Goal: Task Accomplishment & Management: Complete application form

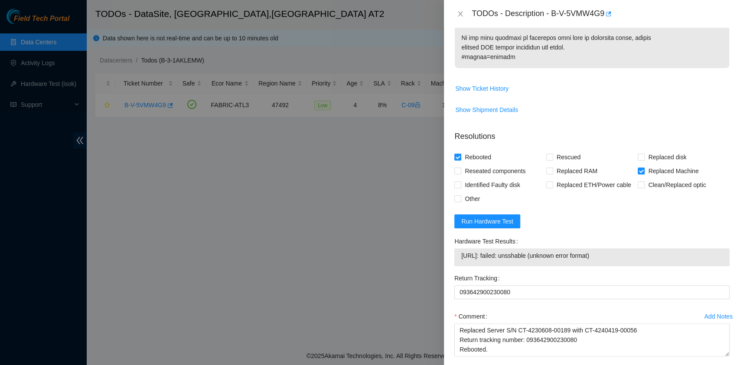
scroll to position [648, 0]
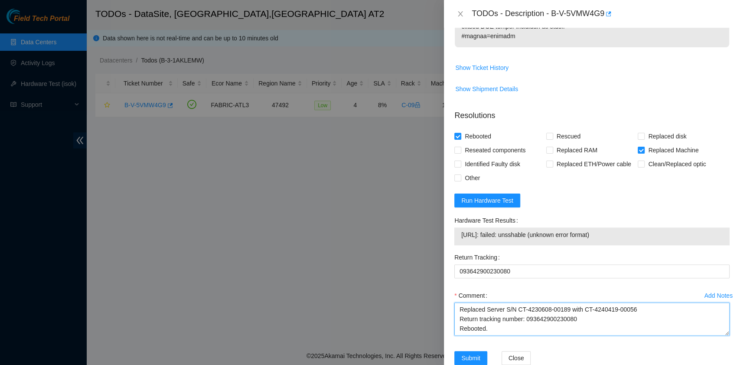
click at [503, 302] on textarea "B-V-5VMW4G9 rack# C-09 machine# 12 Replaced Server S/N CT-4230608-00189 with CT…" at bounding box center [592, 318] width 275 height 33
paste textarea "Andreaツ 10/1/2025 10:36 AM • Good morning Liong, was the new server rescued? Yo…"
type textarea "B-V-5VMW4G9 rack# C-09 machine# 12 Replaced Server S/N CT-4230608-00189 with CT…"
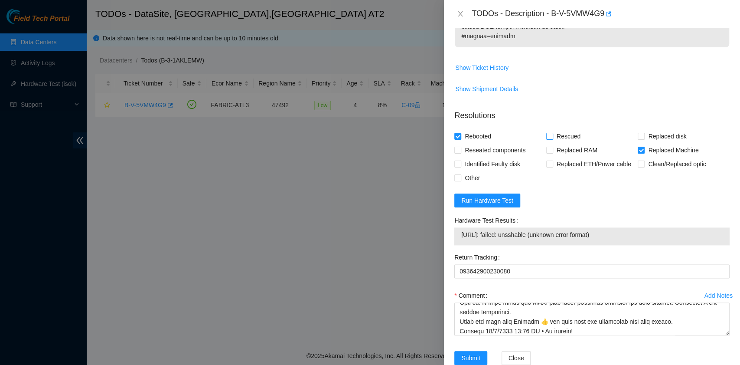
click at [569, 129] on span "Rescued" at bounding box center [568, 136] width 31 height 14
click at [553, 133] on input "Rescued" at bounding box center [550, 136] width 6 height 6
checkbox input "true"
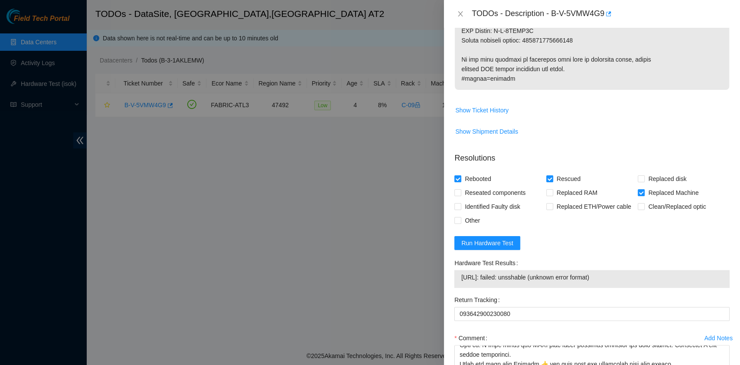
scroll to position [648, 0]
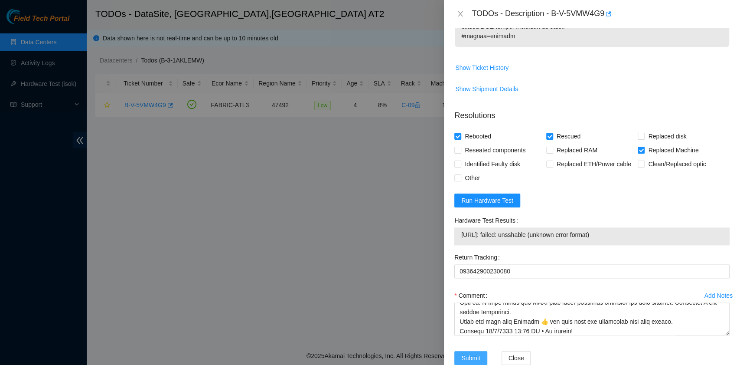
click at [474, 353] on span "Submit" at bounding box center [471, 358] width 19 height 10
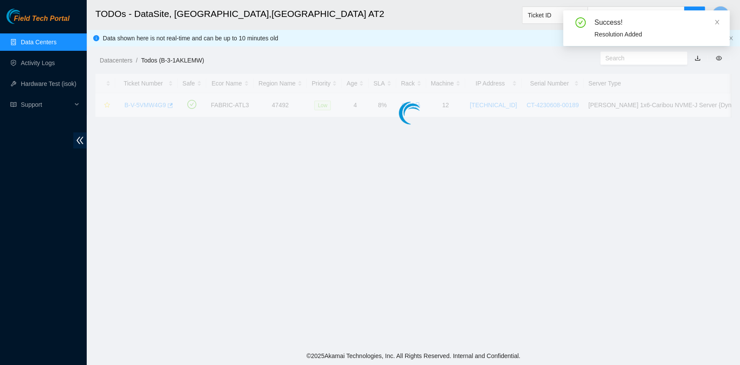
scroll to position [220, 0]
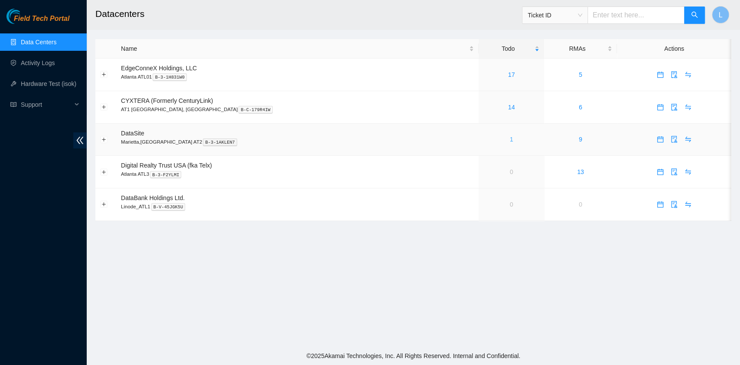
click at [510, 140] on link "1" at bounding box center [511, 139] width 3 height 7
click at [510, 141] on link "1" at bounding box center [511, 139] width 3 height 7
